Goal: Task Accomplishment & Management: Use online tool/utility

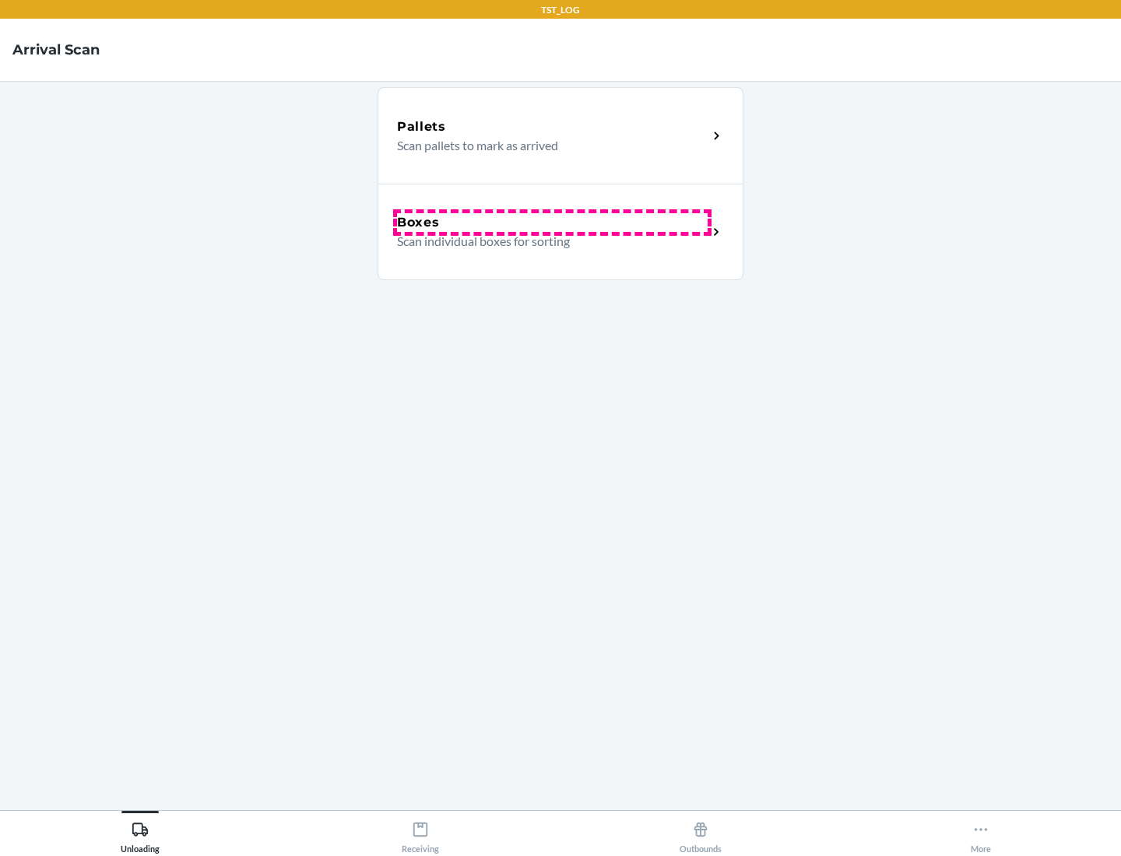
click at [552, 223] on div "Boxes" at bounding box center [552, 222] width 310 height 19
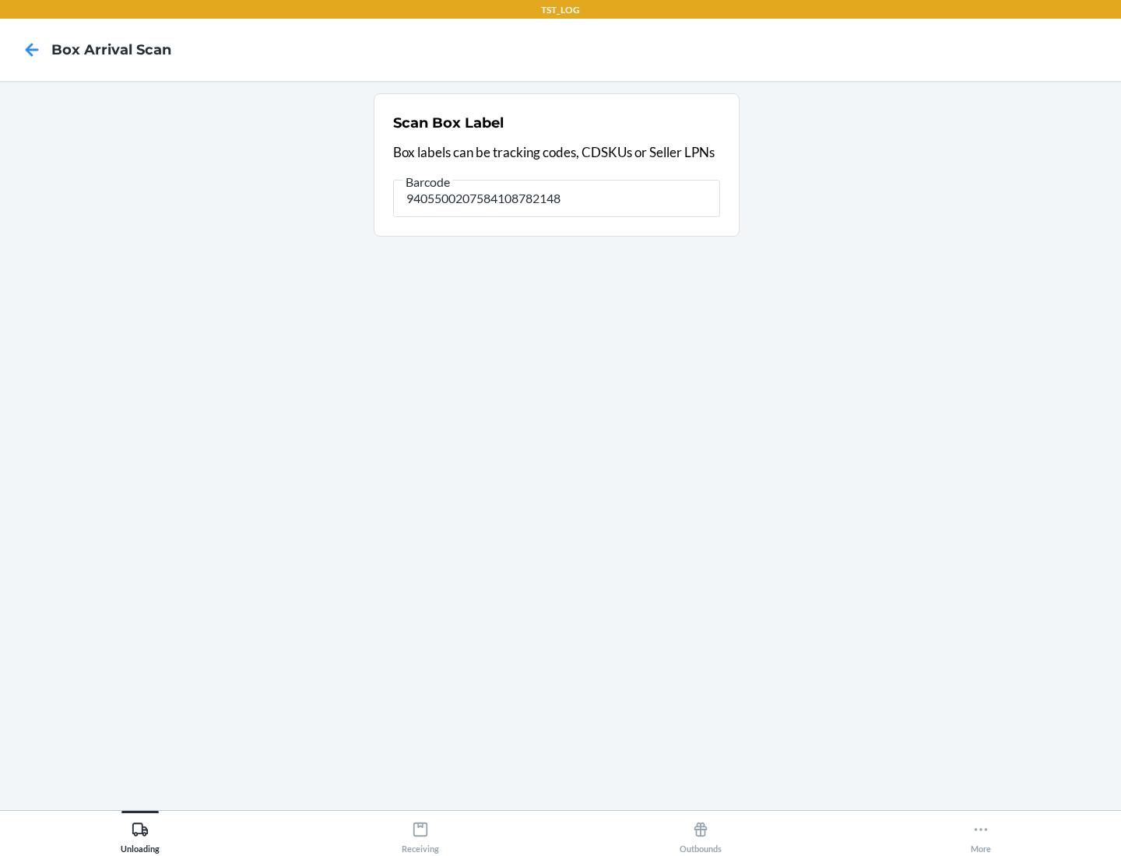
type input "9405500207584108782148"
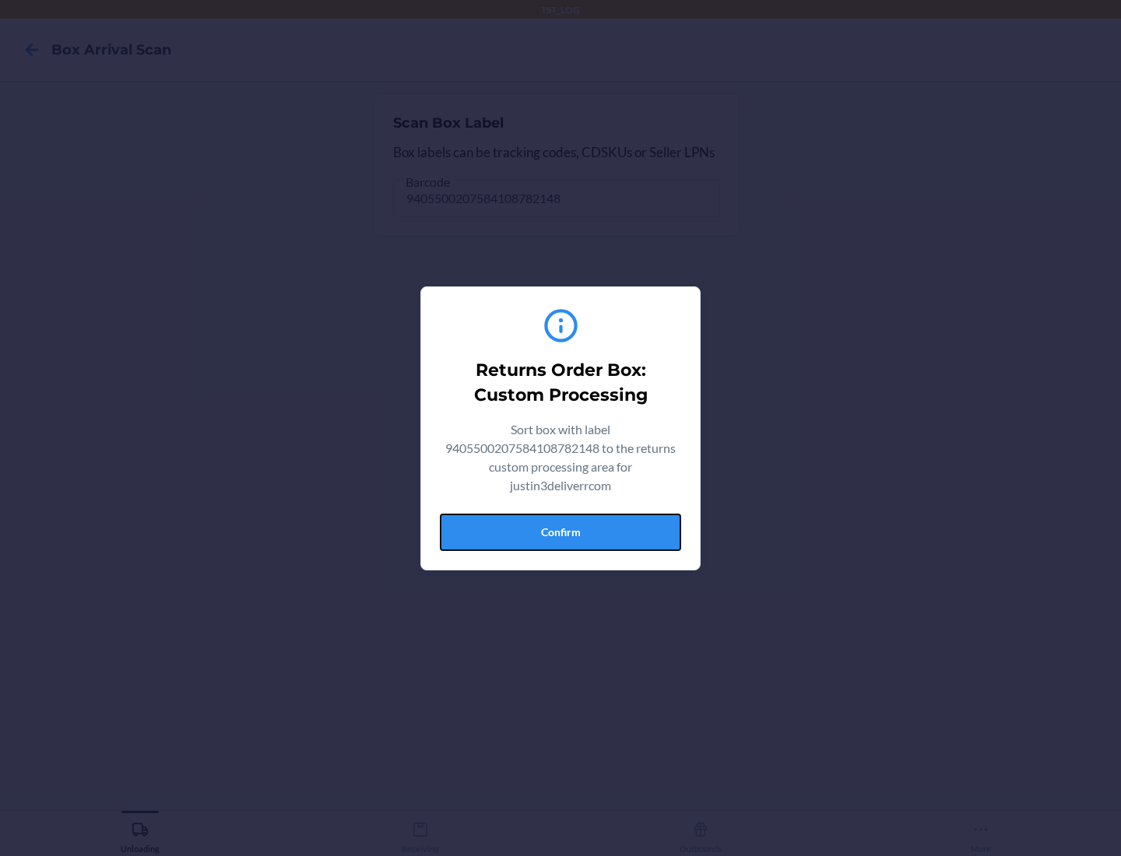
click at [560, 531] on button "Confirm" at bounding box center [560, 532] width 241 height 37
